Goal: Check status: Check status

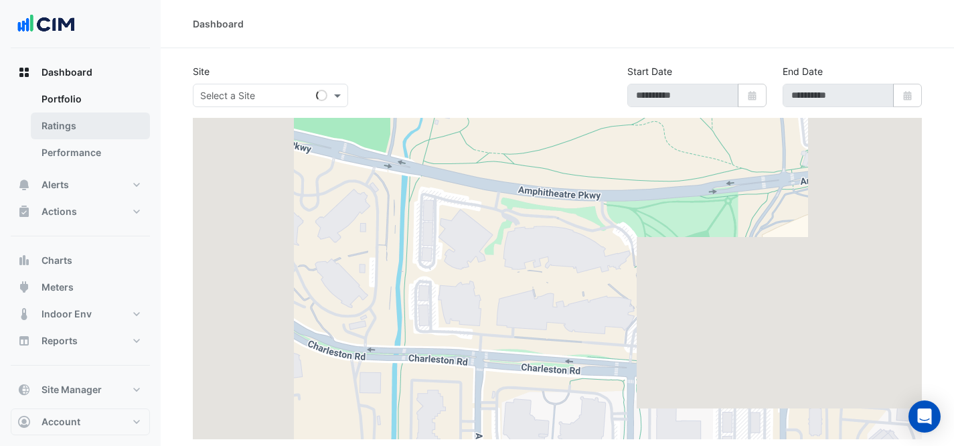
click at [91, 118] on link "Ratings" at bounding box center [90, 125] width 119 height 27
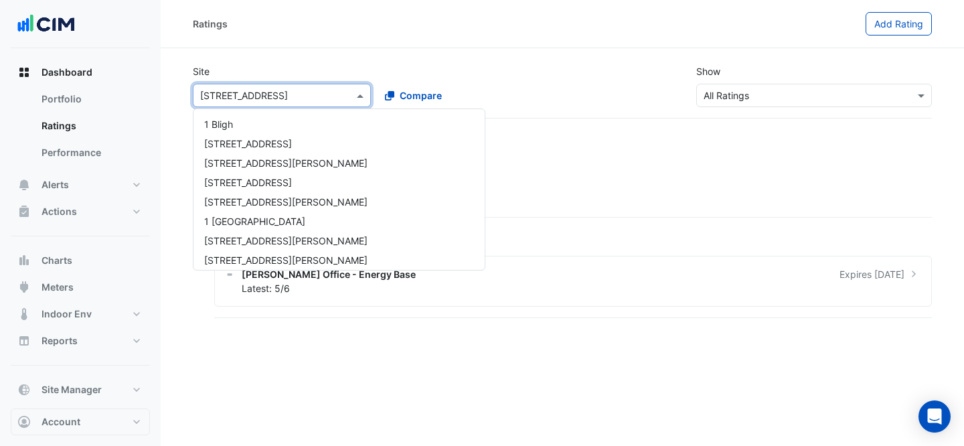
click at [300, 93] on input "text" at bounding box center [268, 96] width 137 height 14
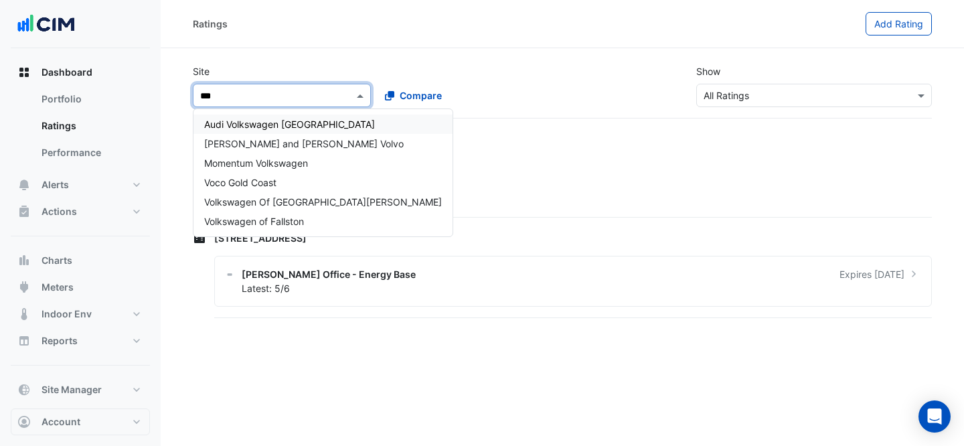
type input "****"
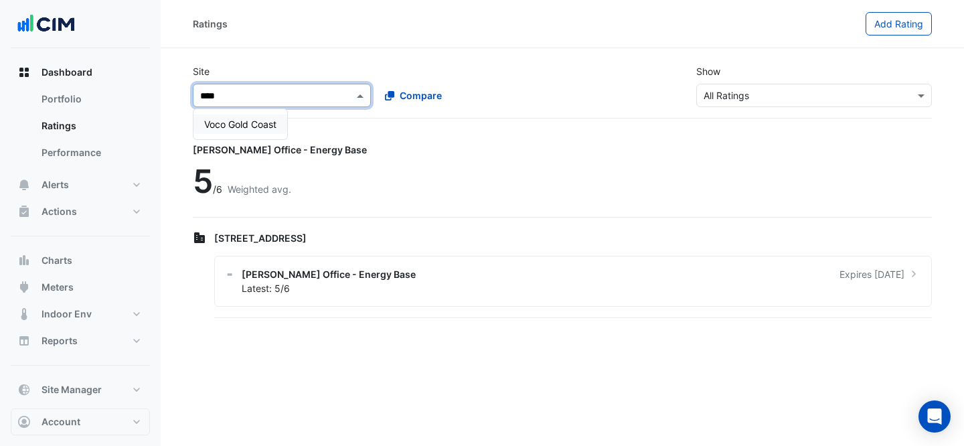
click at [252, 121] on span "Voco Gold Coast" at bounding box center [240, 123] width 72 height 11
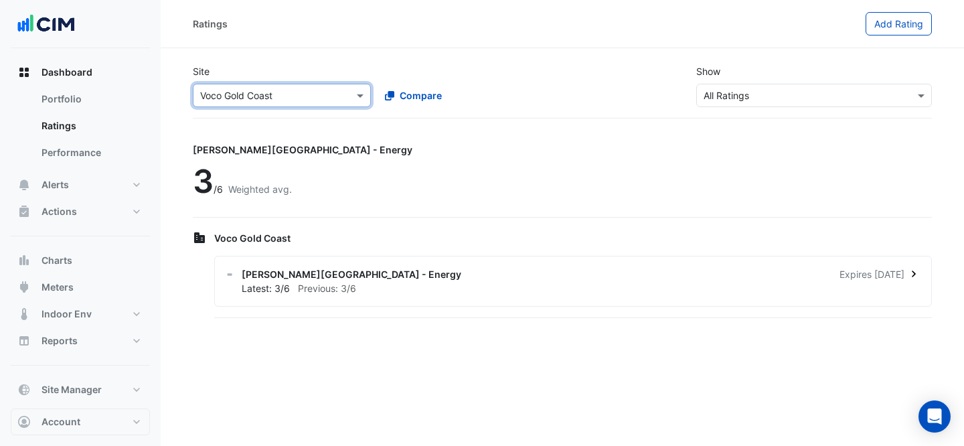
click at [398, 281] on div "Latest: 3/6 Previous: 3/6" at bounding box center [581, 288] width 679 height 14
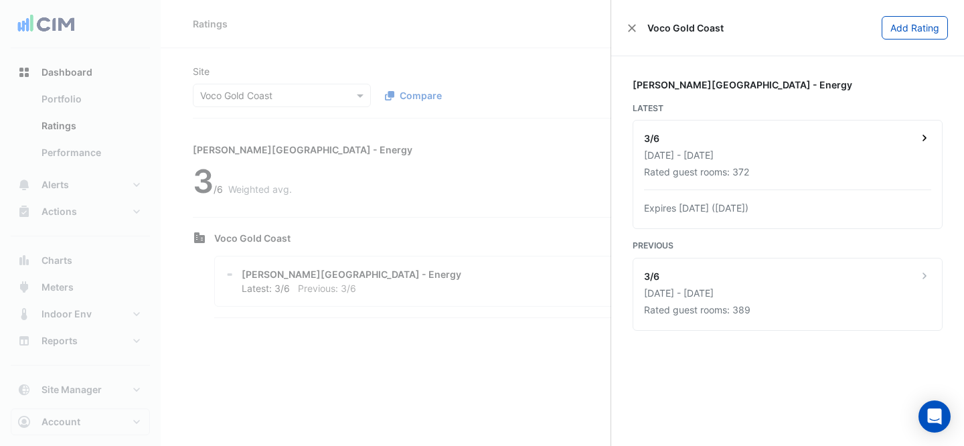
click at [779, 145] on div "3/6" at bounding box center [787, 139] width 287 height 17
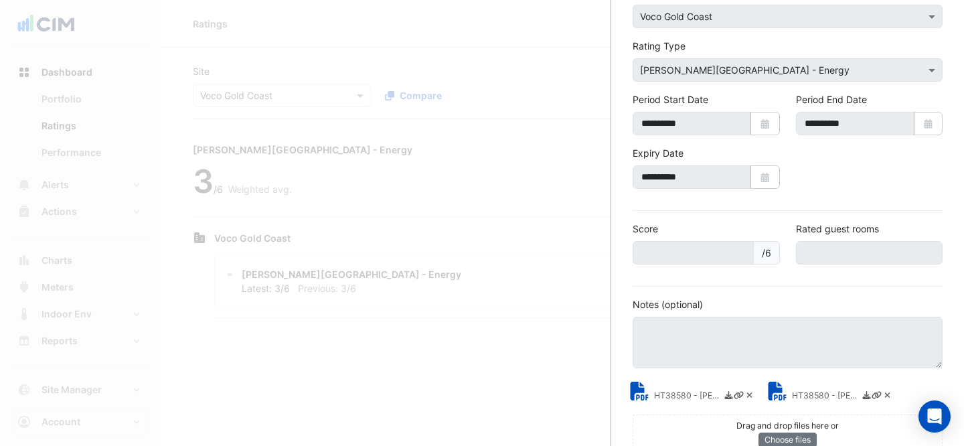
scroll to position [118, 0]
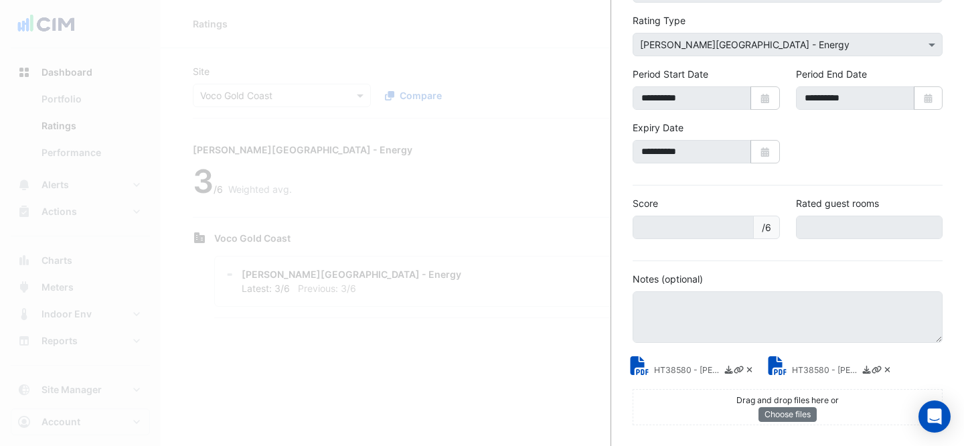
click at [681, 369] on small "HT38580 - [PERSON_NAME] Energy Rating Certificate.pdf" at bounding box center [687, 371] width 67 height 14
click at [814, 367] on small "HT38580 - [PERSON_NAME] Energy Rating Report.pdf" at bounding box center [825, 371] width 67 height 14
